Goal: Obtain resource: Download file/media

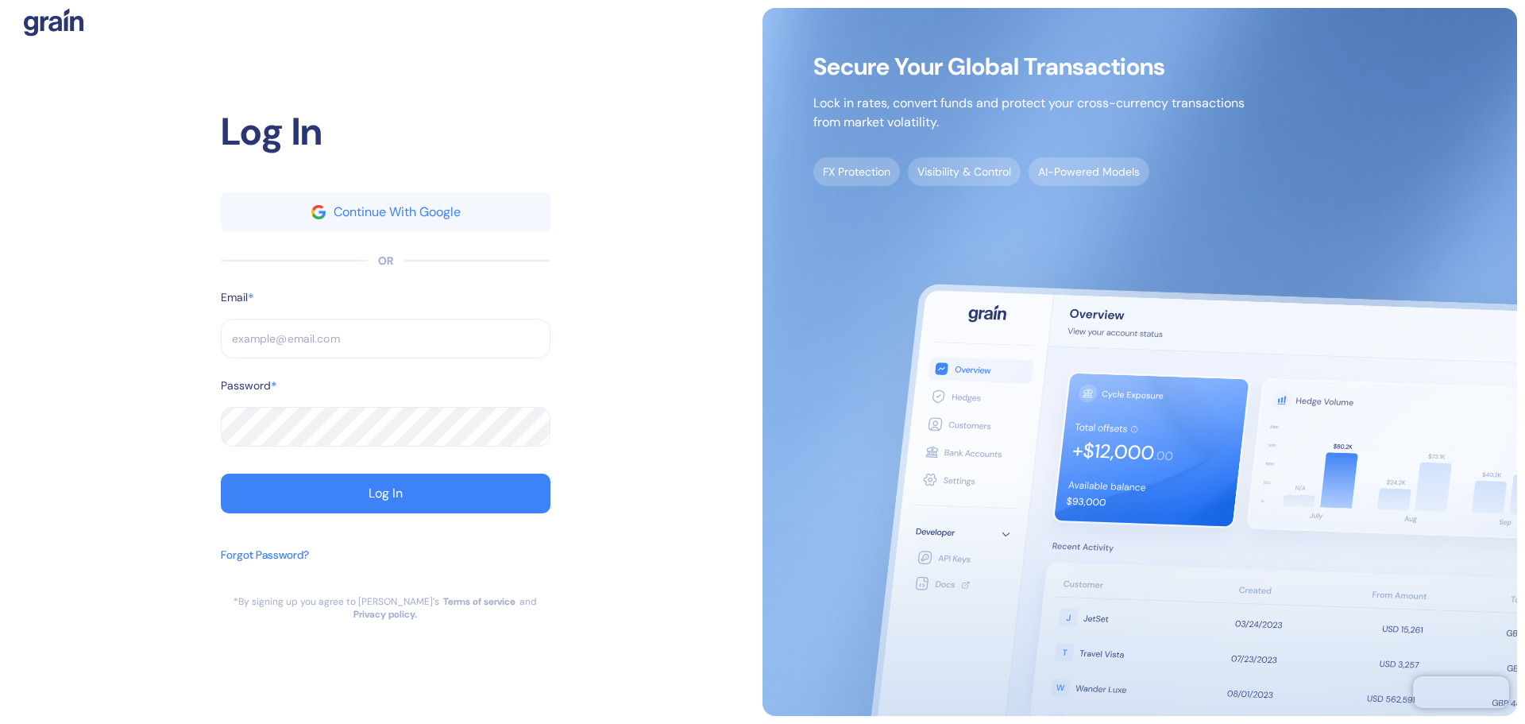
click at [309, 342] on input "text" at bounding box center [386, 339] width 330 height 40
paste input "[EMAIL_ADDRESS][DOMAIN_NAME]"
type input "[EMAIL_ADDRESS][DOMAIN_NAME]"
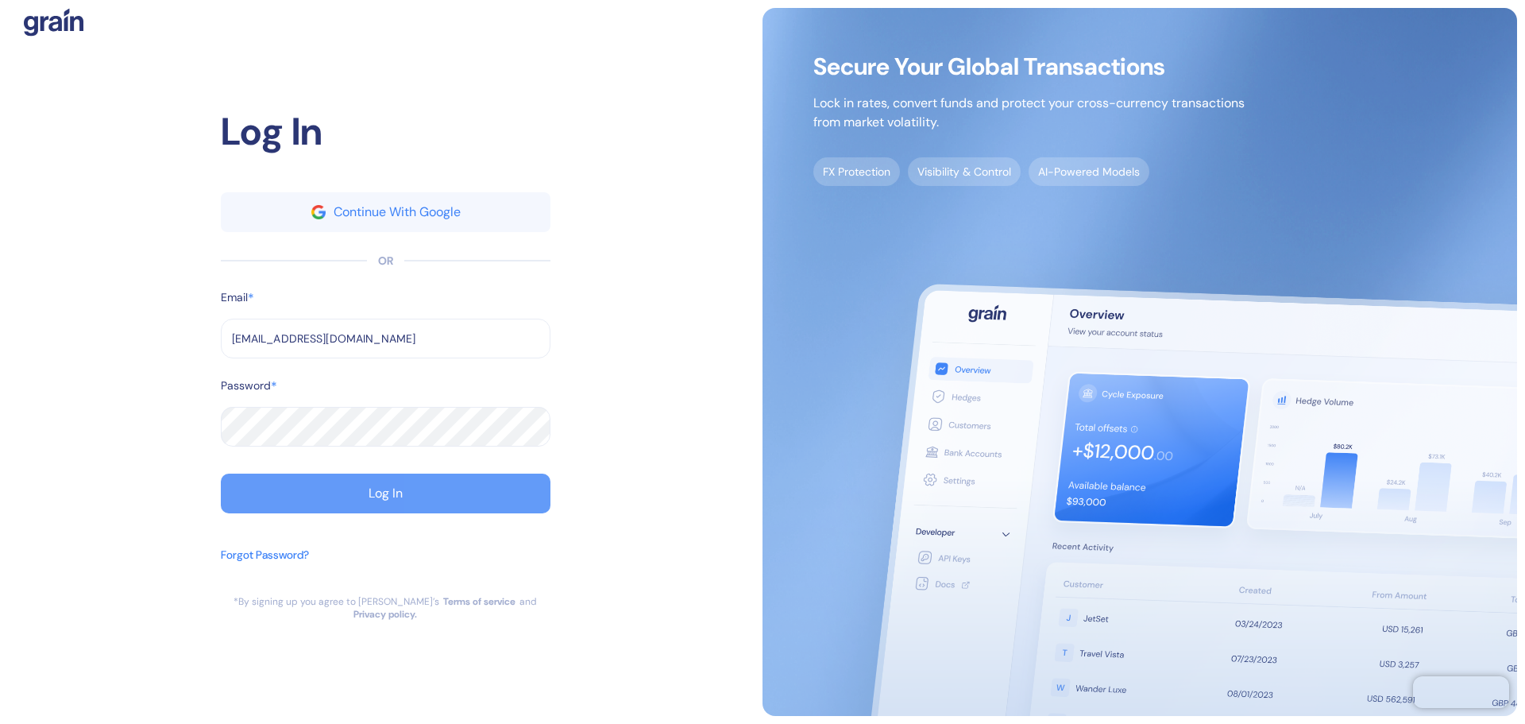
click at [321, 492] on button "Log In" at bounding box center [386, 493] width 330 height 40
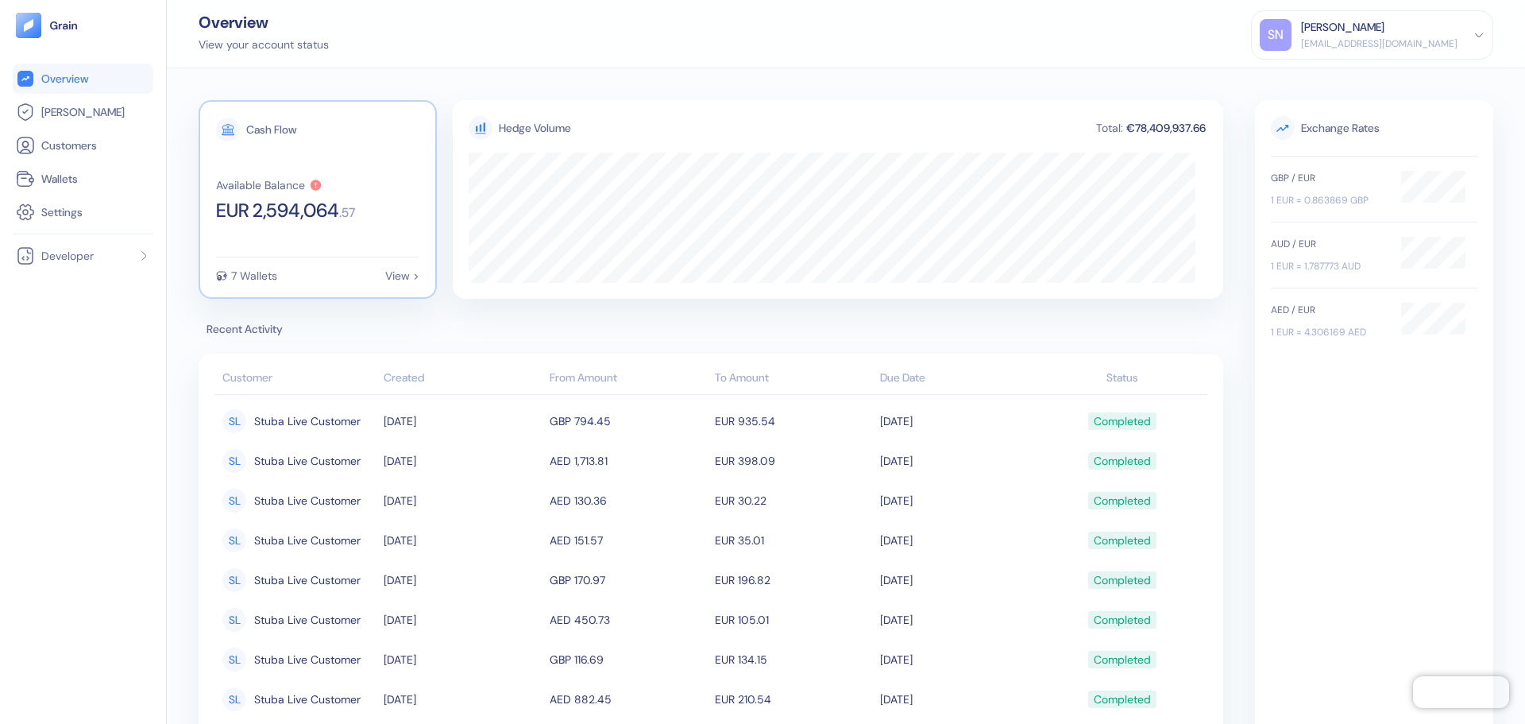
click at [255, 220] on span "EUR 2,594,064" at bounding box center [277, 210] width 123 height 19
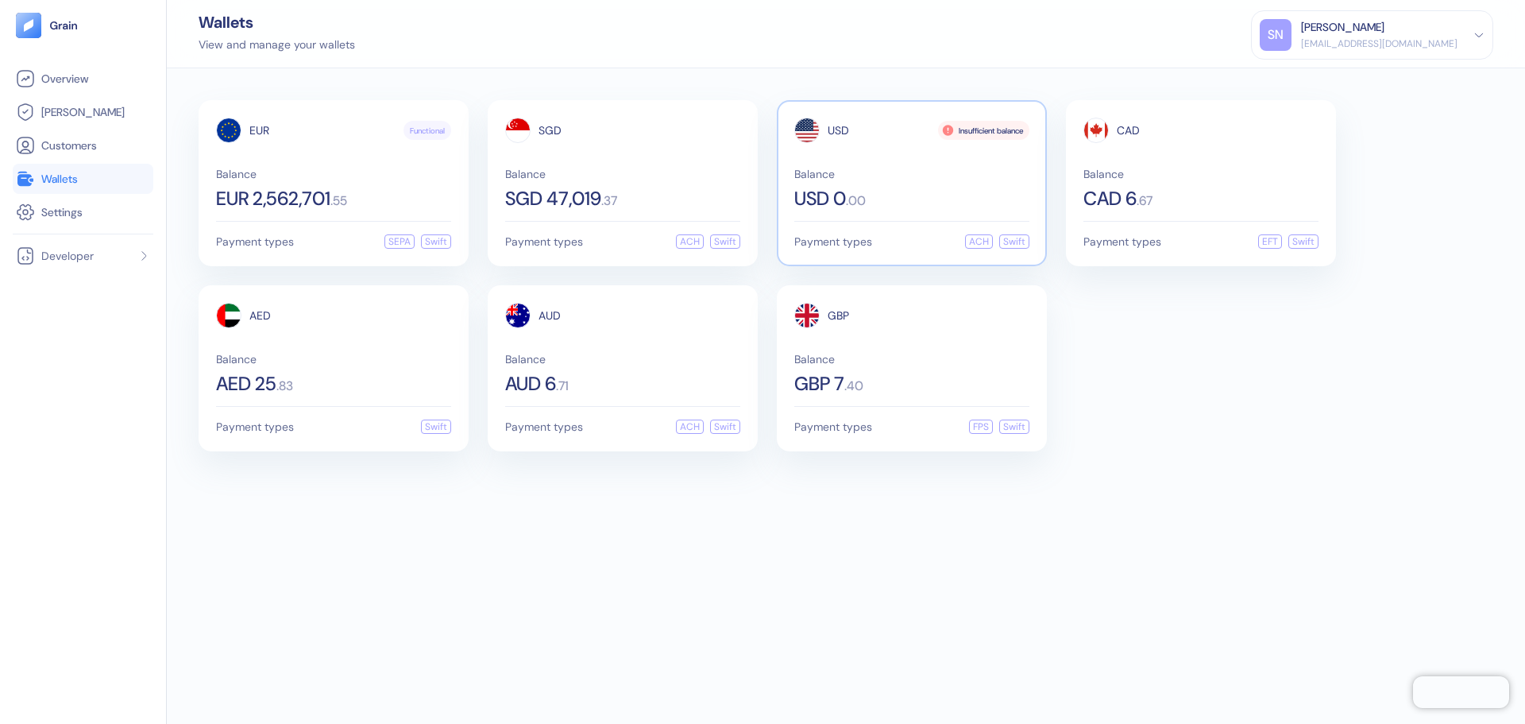
click at [958, 164] on div "USD Insufficient balance Balance USD 0 . 00" at bounding box center [911, 163] width 235 height 91
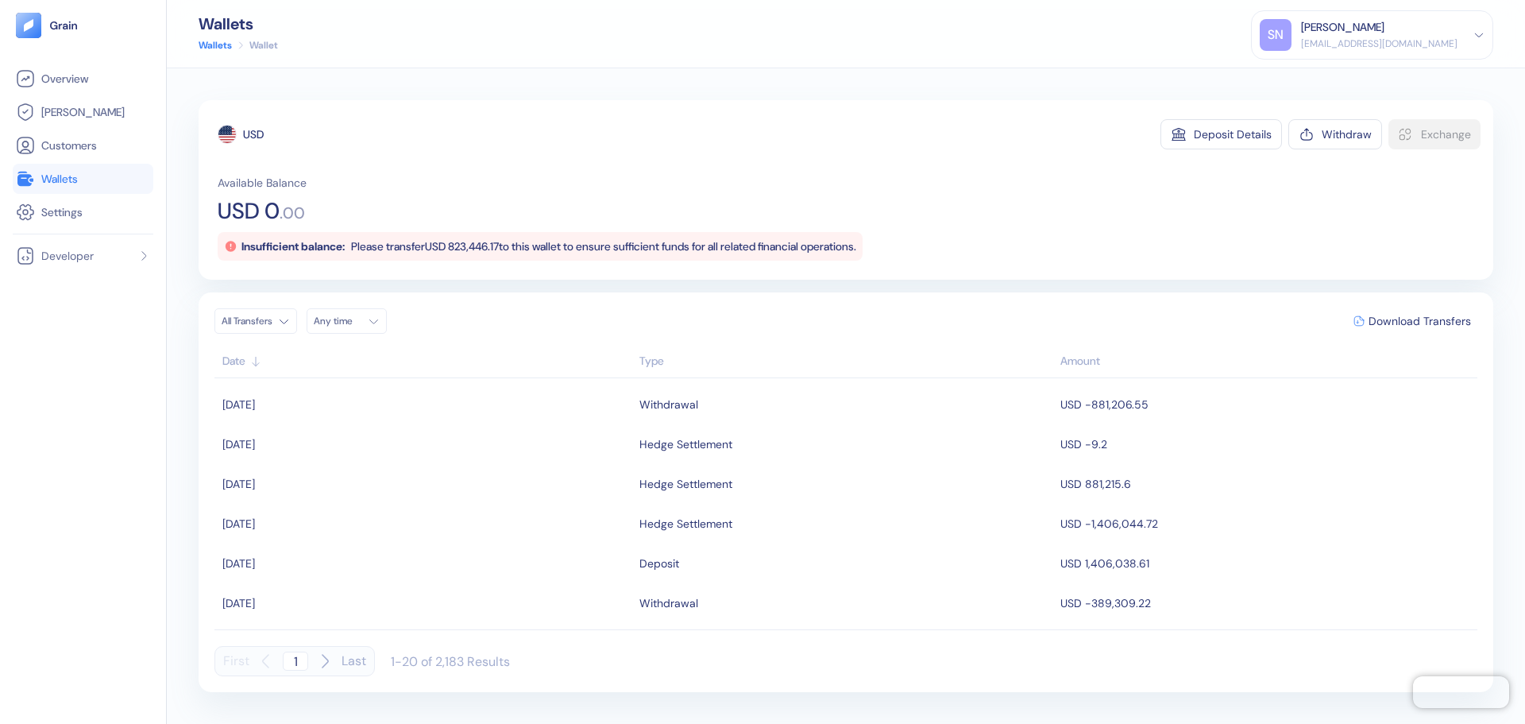
click at [73, 180] on span "Wallets" at bounding box center [59, 179] width 37 height 16
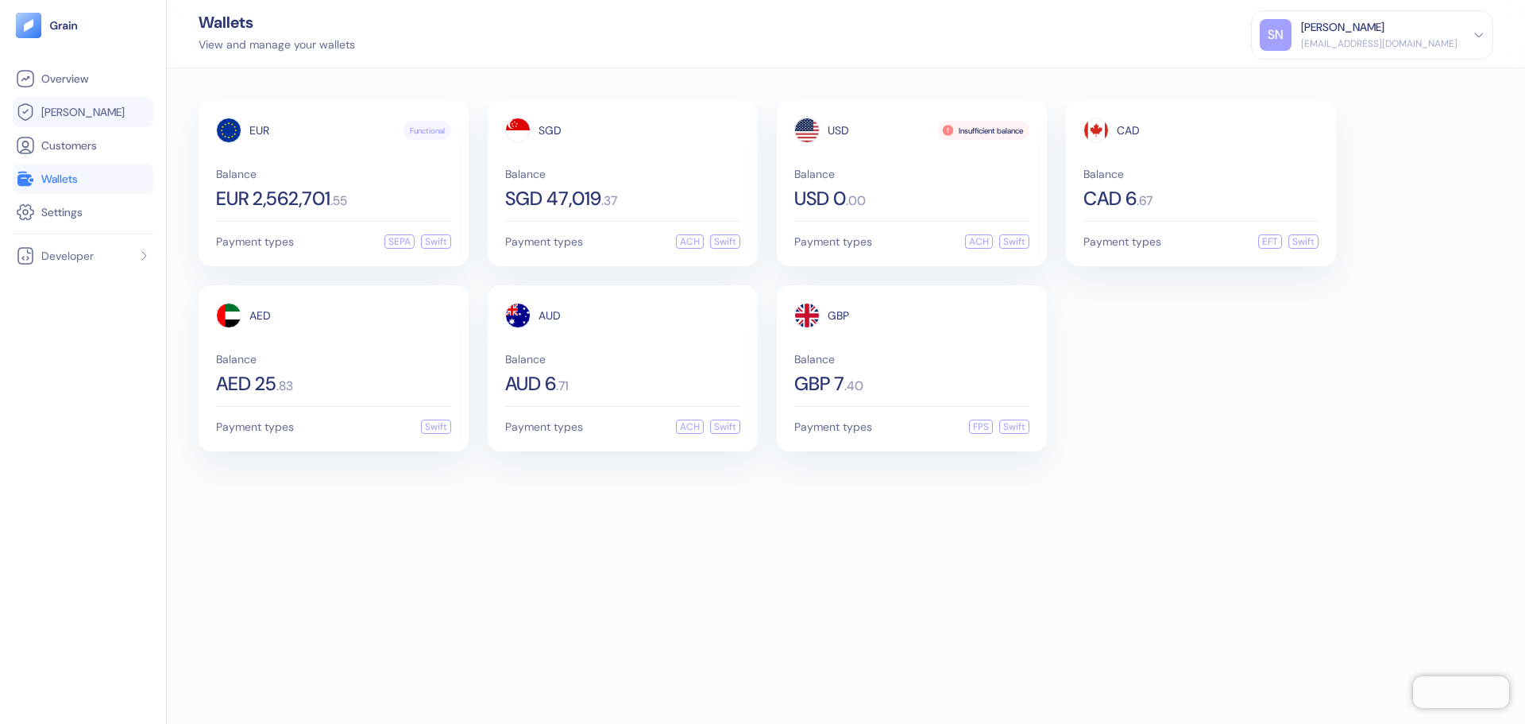
click at [88, 107] on link "[PERSON_NAME]" at bounding box center [83, 111] width 134 height 19
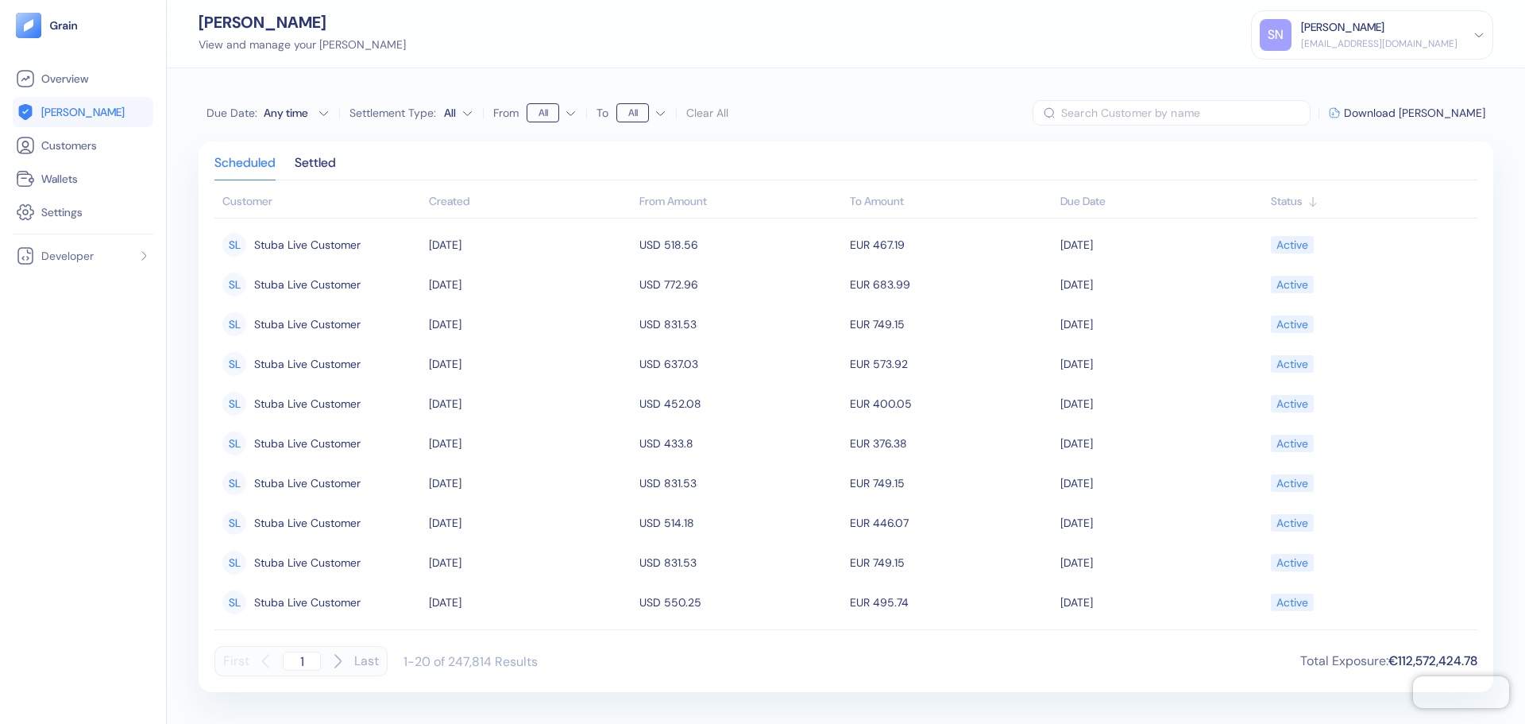
click at [550, 115] on html "Pingdom Check: App Online Overview [PERSON_NAME] Customers Wallets Settings Dev…" at bounding box center [762, 362] width 1525 height 724
click at [647, 117] on html "Pingdom Check: App Online Overview [PERSON_NAME] Customers Wallets Settings Dev…" at bounding box center [762, 362] width 1525 height 724
click at [295, 114] on div "Any time" at bounding box center [288, 113] width 48 height 16
click at [937, 109] on div "Due Date : Any time [DATE] M T W T F S S 1 2 3 4 5 6 7 8 9 10 11 12 13 14 15 16…" at bounding box center [846, 112] width 1295 height 25
click at [1075, 208] on div "Due Date" at bounding box center [1161, 201] width 203 height 17
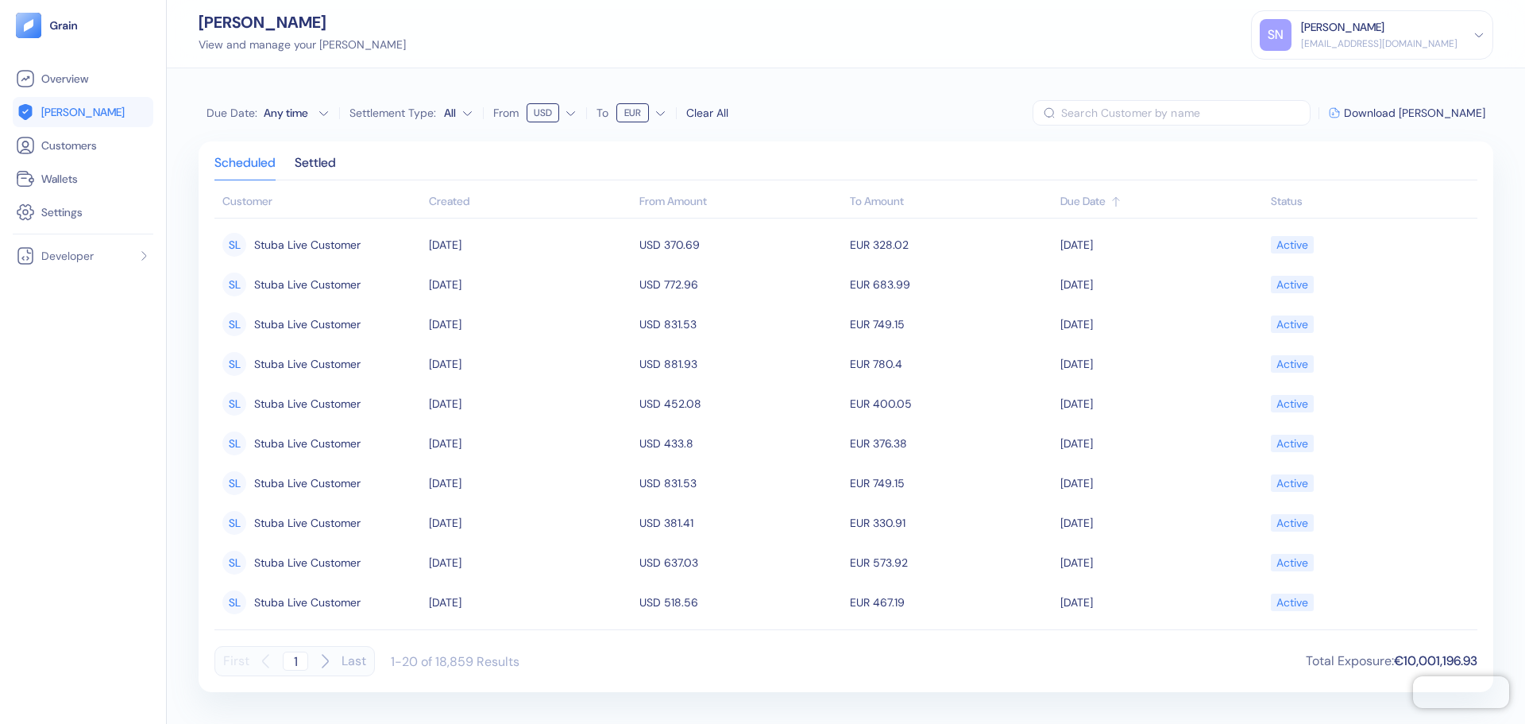
click at [1075, 208] on div "Due Date" at bounding box center [1161, 201] width 203 height 17
click at [288, 112] on div "Any time" at bounding box center [288, 113] width 48 height 16
click at [267, 236] on button "13" at bounding box center [263, 234] width 19 height 19
click at [338, 280] on button "31" at bounding box center [339, 278] width 19 height 19
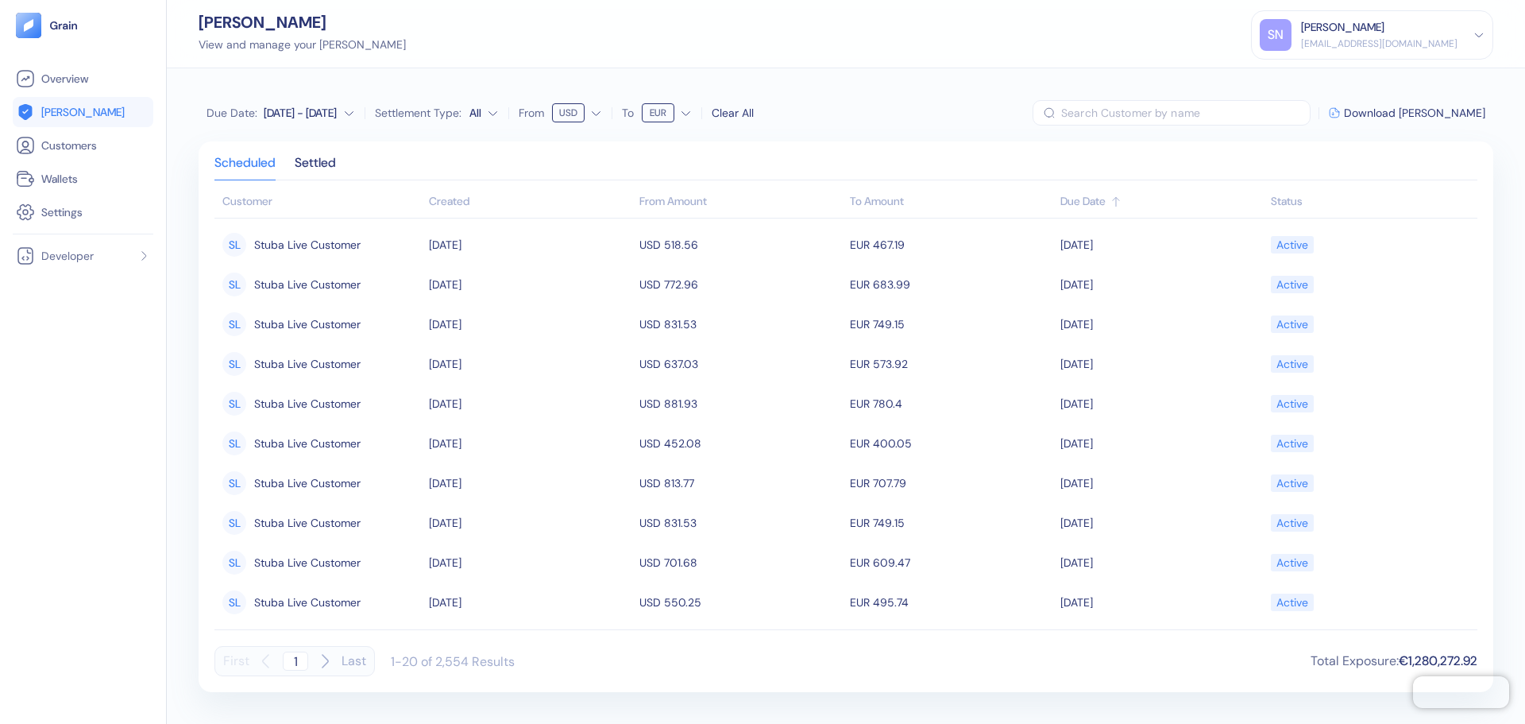
click at [1013, 103] on div "Due Date : [DATE] - [DATE] Settlement Type: All From USD To EUR Clear All ​ Dow…" at bounding box center [846, 112] width 1295 height 25
click at [1436, 115] on span "Download [PERSON_NAME]" at bounding box center [1414, 112] width 141 height 11
click at [586, 118] on html "Pingdom Check: App Online Overview [PERSON_NAME] Customers Wallets Settings Dev…" at bounding box center [762, 362] width 1525 height 724
click at [1412, 118] on span "Download [PERSON_NAME]" at bounding box center [1414, 112] width 141 height 11
